Goal: Task Accomplishment & Management: Complete application form

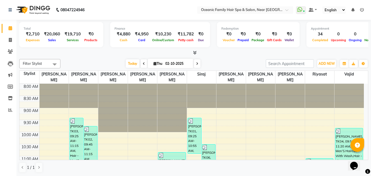
click at [107, 15] on nav "08047224946 Select Location × Oceanic Family Hair Spa & Salon, Near [GEOGRAPHIC…" at bounding box center [185, 10] width 371 height 20
click at [8, 41] on span at bounding box center [10, 40] width 10 height 6
select select "service"
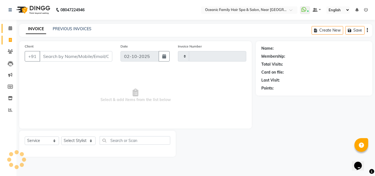
type input "3730"
select select "4366"
click at [10, 26] on icon at bounding box center [11, 28] width 4 height 4
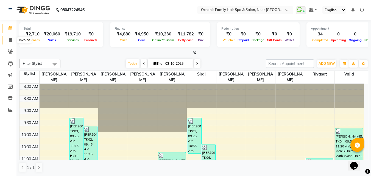
click at [13, 39] on span at bounding box center [10, 40] width 10 height 6
select select "service"
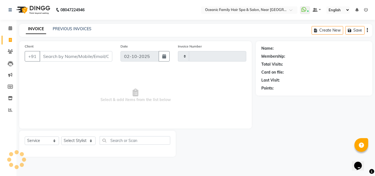
type input "3730"
select select "4366"
click at [79, 137] on select "Select Stylist [PERSON_NAME] [PERSON_NAME] [PERSON_NAME] Riyasat [PERSON_NAME] …" at bounding box center [78, 141] width 34 height 9
select select "88863"
click at [61, 137] on select "Select Stylist [PERSON_NAME] [PERSON_NAME] [PERSON_NAME] Riyasat [PERSON_NAME] …" at bounding box center [78, 141] width 34 height 9
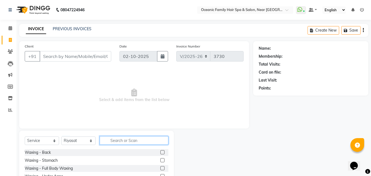
click at [121, 139] on input "text" at bounding box center [134, 140] width 69 height 9
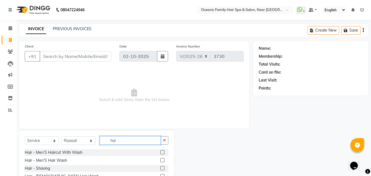
type input "hai"
click at [160, 152] on label at bounding box center [162, 152] width 4 height 4
click at [160, 152] on input "checkbox" at bounding box center [162, 153] width 4 height 4
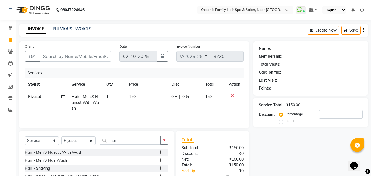
checkbox input "false"
click at [160, 168] on label at bounding box center [162, 168] width 4 height 4
click at [160, 168] on input "checkbox" at bounding box center [162, 169] width 4 height 4
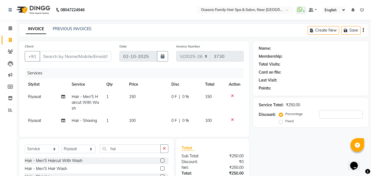
checkbox input "false"
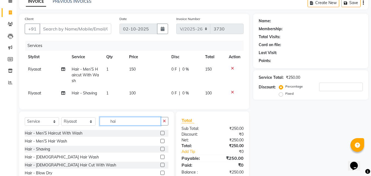
click at [122, 124] on input "hai" at bounding box center [130, 121] width 61 height 9
type input "h"
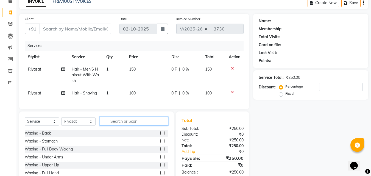
click at [124, 126] on input "text" at bounding box center [134, 121] width 69 height 9
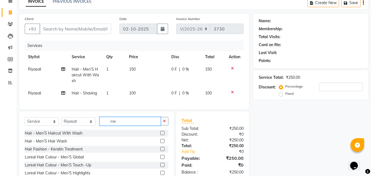
type input "me"
click at [160, 159] on label at bounding box center [162, 157] width 4 height 4
click at [160, 159] on input "checkbox" at bounding box center [162, 157] width 4 height 4
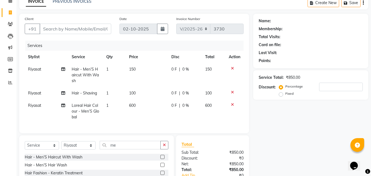
checkbox input "false"
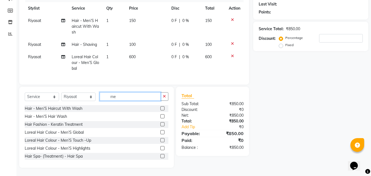
click at [125, 98] on input "me" at bounding box center [130, 96] width 61 height 9
type input "m"
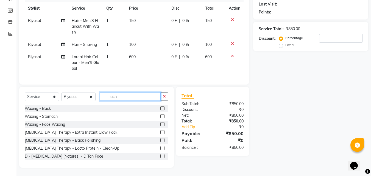
scroll to position [68, 0]
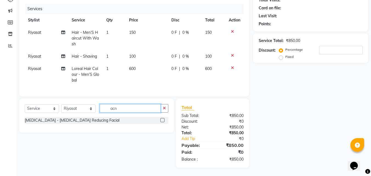
type input "acn"
click at [163, 120] on label at bounding box center [162, 120] width 4 height 4
click at [163, 120] on input "checkbox" at bounding box center [162, 121] width 4 height 4
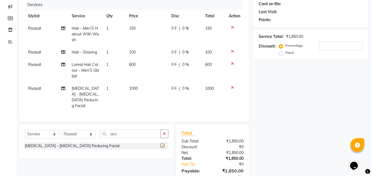
checkbox input "false"
click at [74, 133] on select "Select Stylist [PERSON_NAME] [PERSON_NAME] [PERSON_NAME] Riyasat [PERSON_NAME] …" at bounding box center [78, 134] width 34 height 9
select select "89184"
click at [61, 130] on select "Select Stylist [PERSON_NAME] [PERSON_NAME] [PERSON_NAME] Riyasat [PERSON_NAME] …" at bounding box center [78, 134] width 34 height 9
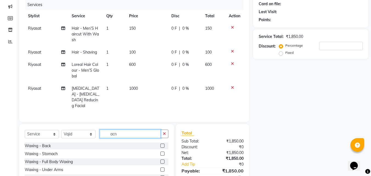
click at [120, 133] on input "acn" at bounding box center [130, 134] width 61 height 9
type input "a"
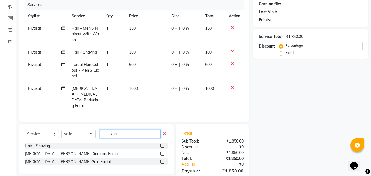
type input "sha"
click at [163, 144] on label at bounding box center [162, 146] width 4 height 4
click at [163, 144] on input "checkbox" at bounding box center [162, 146] width 4 height 4
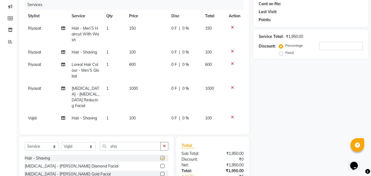
checkbox input "false"
click at [132, 143] on input "sha" at bounding box center [130, 146] width 61 height 9
type input "s"
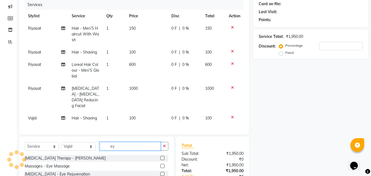
scroll to position [105, 0]
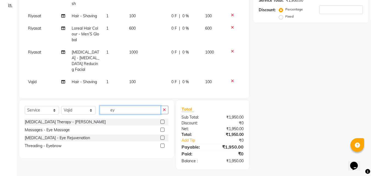
type input "ey"
click at [162, 136] on label at bounding box center [162, 138] width 4 height 4
click at [162, 136] on input "checkbox" at bounding box center [162, 138] width 4 height 4
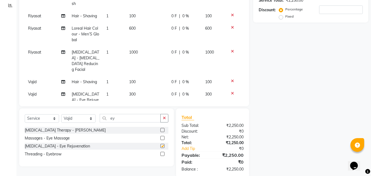
checkbox input "false"
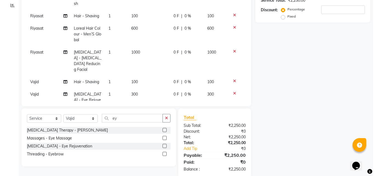
scroll to position [22, 0]
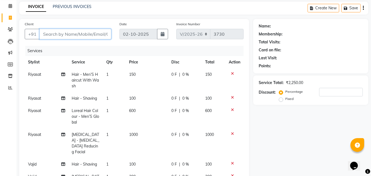
click at [55, 35] on input "Client" at bounding box center [76, 34] width 72 height 10
click at [51, 33] on input "Client" at bounding box center [76, 34] width 72 height 10
click at [50, 34] on input "Client" at bounding box center [76, 34] width 72 height 10
click at [51, 35] on input "Client" at bounding box center [76, 34] width 72 height 10
click at [57, 32] on input "Client" at bounding box center [76, 34] width 72 height 10
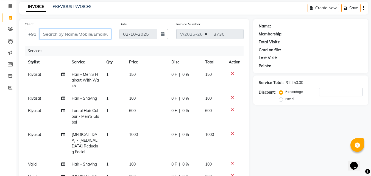
type input "8"
type input "0"
type input "8553546704"
click at [99, 34] on span "Add Client" at bounding box center [97, 33] width 22 height 5
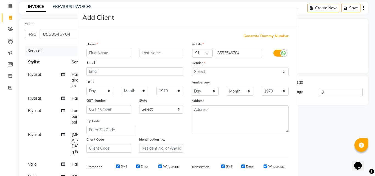
click at [97, 53] on input "text" at bounding box center [109, 53] width 45 height 9
type input "Deepak"
click at [216, 73] on select "Select [DEMOGRAPHIC_DATA] [DEMOGRAPHIC_DATA] Other Prefer Not To Say" at bounding box center [240, 72] width 97 height 9
select select "[DEMOGRAPHIC_DATA]"
click at [192, 68] on select "Select [DEMOGRAPHIC_DATA] [DEMOGRAPHIC_DATA] Other Prefer Not To Say" at bounding box center [240, 72] width 97 height 9
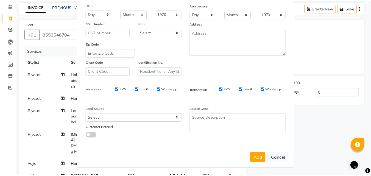
scroll to position [77, 0]
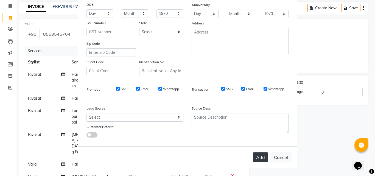
click at [258, 156] on button "Add" at bounding box center [260, 157] width 15 height 10
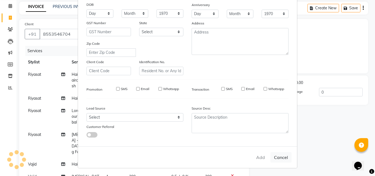
select select
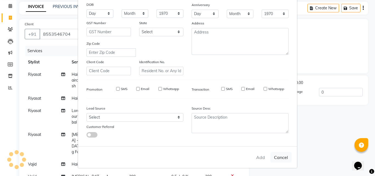
select select
checkbox input "false"
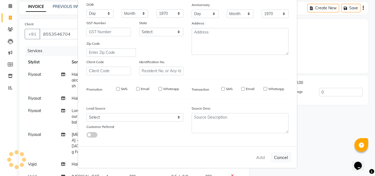
checkbox input "false"
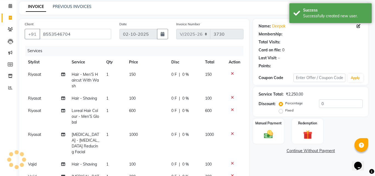
select select "1: Object"
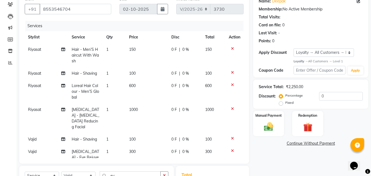
scroll to position [75, 0]
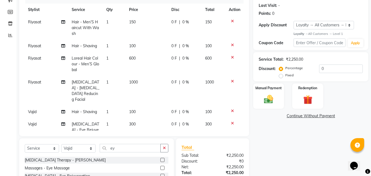
click at [285, 75] on label "Fixed" at bounding box center [289, 75] width 8 height 5
click at [283, 75] on input "Fixed" at bounding box center [282, 75] width 4 height 4
radio input "true"
click at [327, 71] on input "0" at bounding box center [341, 69] width 44 height 9
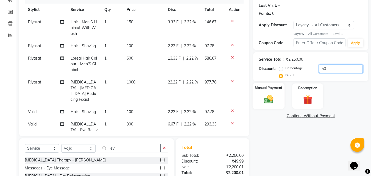
type input "50"
click at [270, 96] on img at bounding box center [268, 99] width 15 height 11
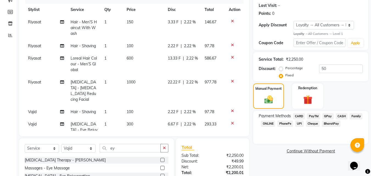
click at [315, 117] on span "PayTM" at bounding box center [313, 116] width 13 height 6
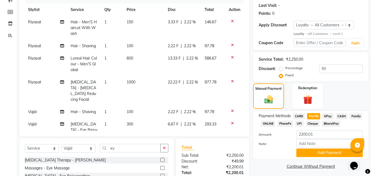
scroll to position [105, 0]
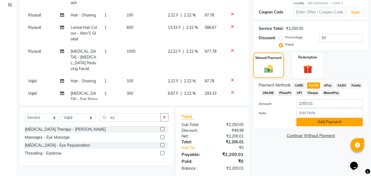
click at [324, 123] on button "Add Payment" at bounding box center [329, 122] width 66 height 9
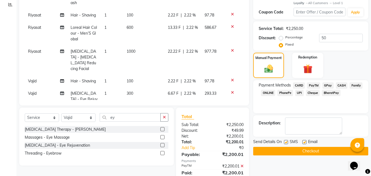
scroll to position [151, 0]
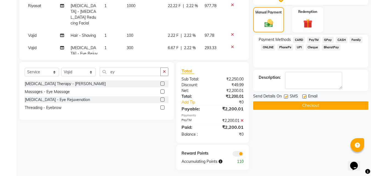
click at [309, 105] on button "Checkout" at bounding box center [310, 105] width 115 height 9
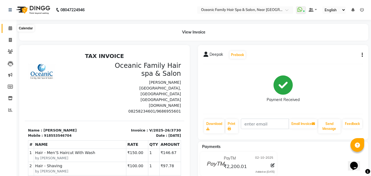
click at [10, 26] on icon at bounding box center [11, 28] width 4 height 4
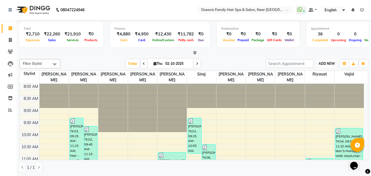
click at [325, 64] on span "ADD NEW" at bounding box center [327, 64] width 16 height 4
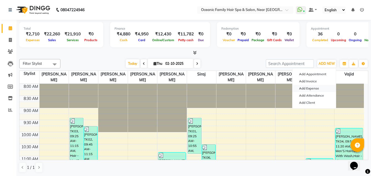
click at [307, 87] on link "Add Expense" at bounding box center [314, 88] width 43 height 7
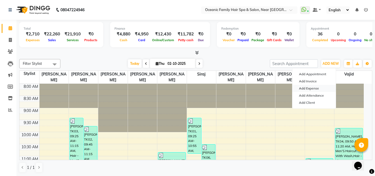
select select "1"
select select "3172"
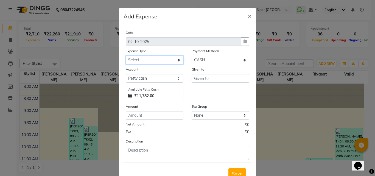
click at [151, 60] on select "Select [PERSON_NAME] [PERSON_NAME] [PERSON_NAME] Bank charges Cash transfer to …" at bounding box center [155, 60] width 58 height 9
select select "7927"
click at [126, 56] on select "Select [PERSON_NAME] [PERSON_NAME] [PERSON_NAME] Bank charges Cash transfer to …" at bounding box center [155, 60] width 58 height 9
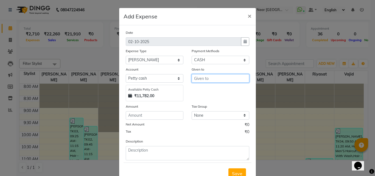
click at [194, 76] on input "text" at bounding box center [221, 78] width 58 height 9
click at [213, 99] on ngb-highlight "Ar un Thakur" at bounding box center [211, 98] width 25 height 5
type input "[PERSON_NAME]"
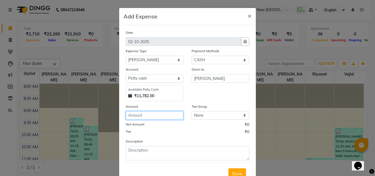
click at [157, 114] on input "number" at bounding box center [155, 115] width 58 height 9
type input "1000"
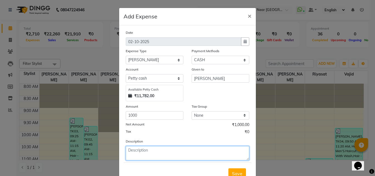
click at [157, 156] on textarea at bounding box center [188, 153] width 124 height 14
type textarea "Advance"
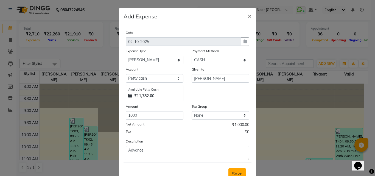
click at [235, 172] on span "Save" at bounding box center [237, 173] width 10 height 5
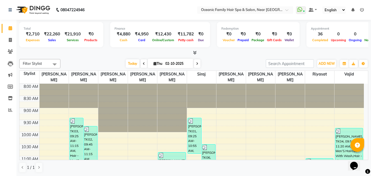
click at [363, 10] on icon at bounding box center [362, 10] width 4 height 4
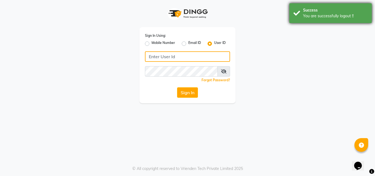
type input "9167548266"
